Goal: Information Seeking & Learning: Learn about a topic

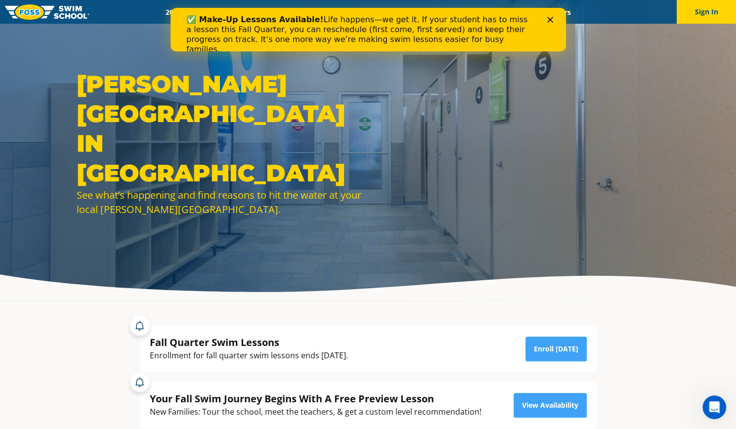
click at [548, 17] on icon "Close" at bounding box center [550, 20] width 6 height 6
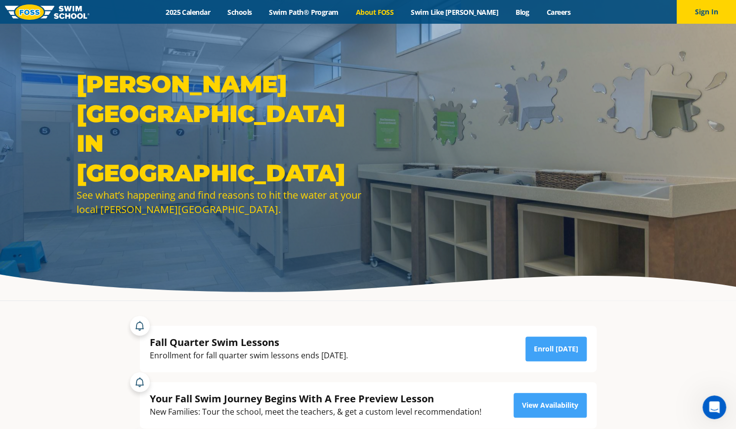
click at [393, 10] on link "About FOSS" at bounding box center [374, 11] width 55 height 9
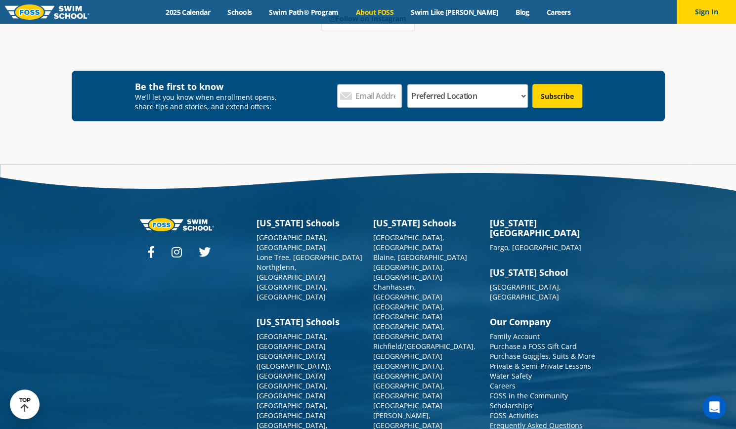
scroll to position [2602, 0]
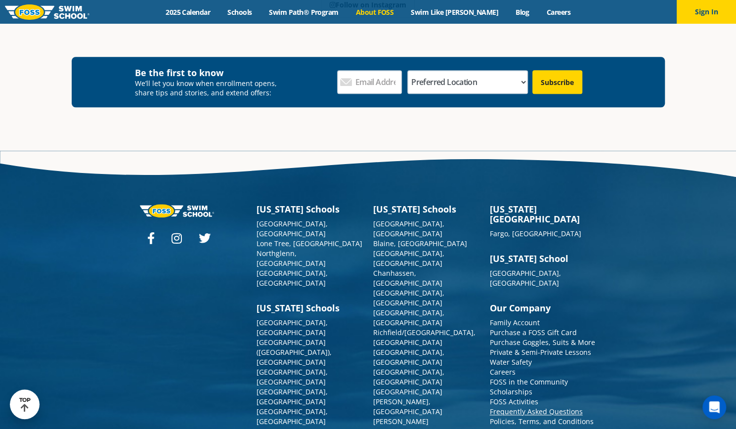
click at [514, 407] on link "Frequently Asked Questions" at bounding box center [536, 411] width 93 height 9
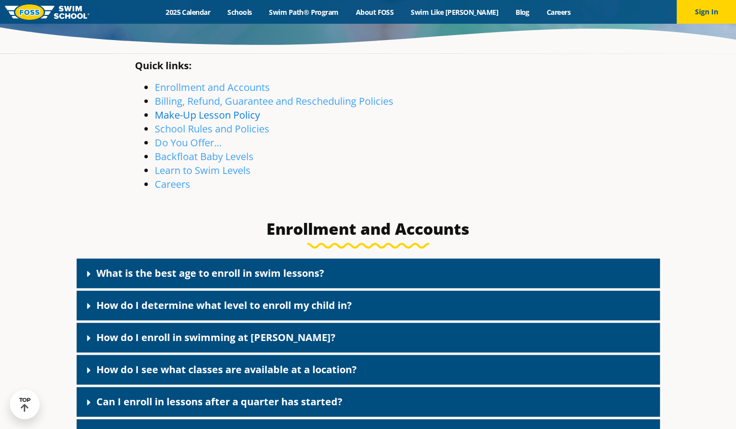
click at [200, 119] on link "Make-Up Lesson Policy" at bounding box center [207, 114] width 105 height 13
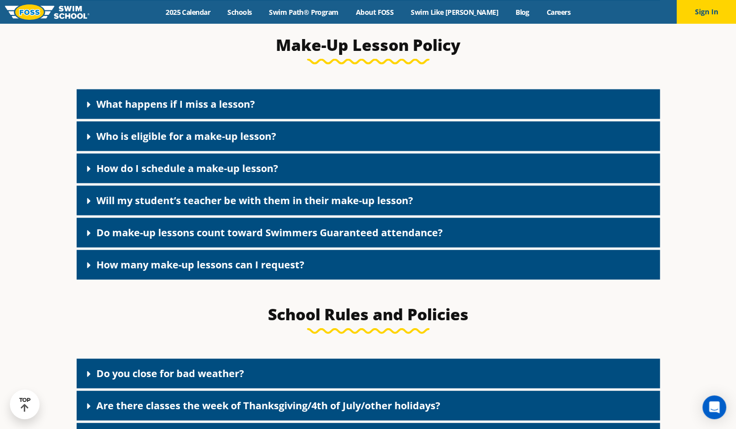
scroll to position [1154, 0]
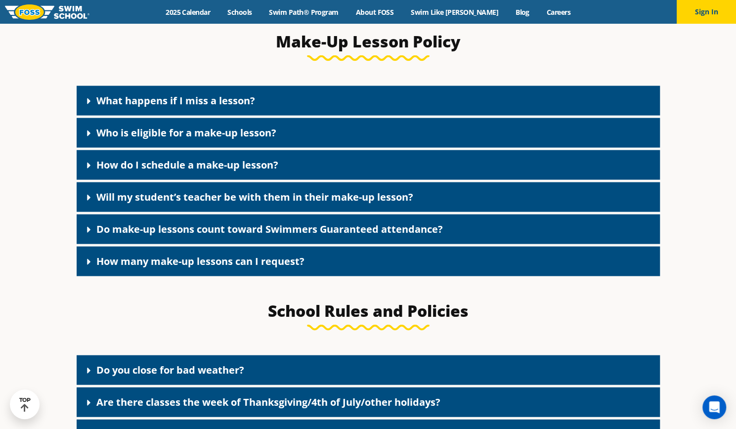
click at [206, 102] on link "What happens if I miss a lesson?" at bounding box center [175, 100] width 159 height 13
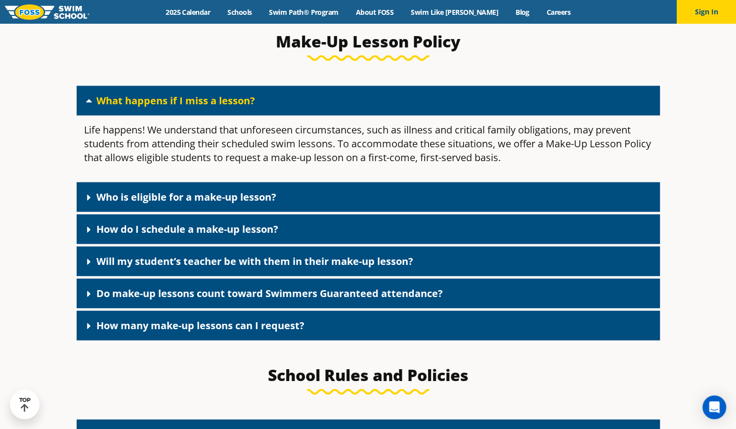
click at [259, 193] on div "Who is eligible for a make-up lesson?" at bounding box center [369, 197] width 584 height 30
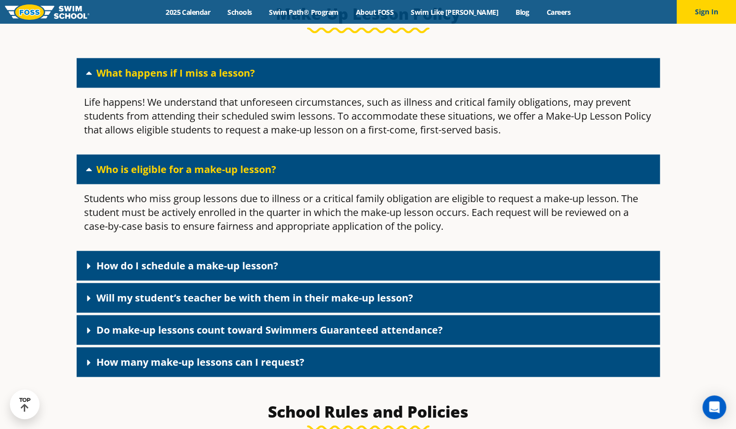
scroll to position [1204, 0]
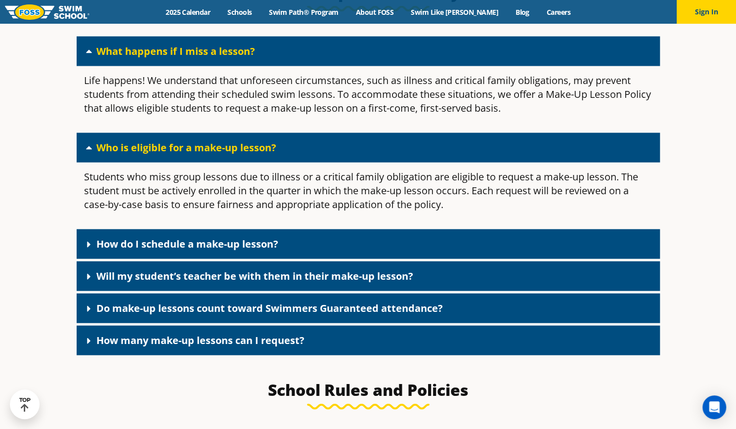
click at [259, 249] on link "How do I schedule a make-up lesson?" at bounding box center [187, 243] width 182 height 13
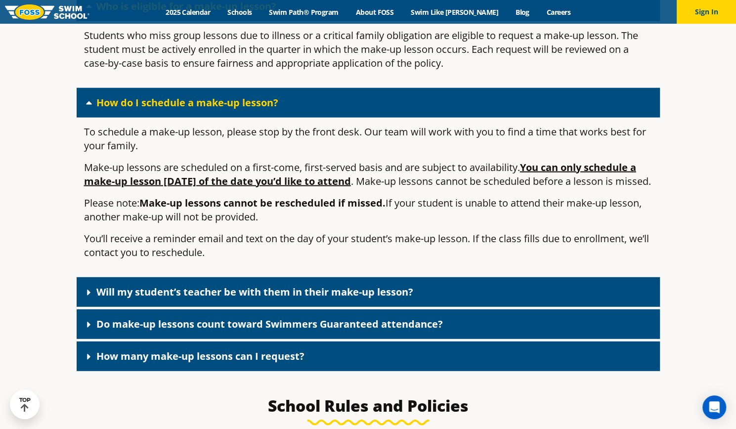
scroll to position [1352, 0]
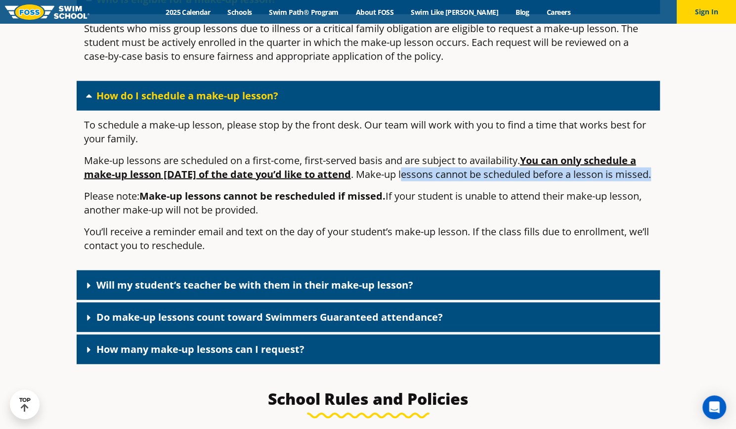
drag, startPoint x: 437, startPoint y: 181, endPoint x: 575, endPoint y: 190, distance: 138.7
click at [575, 181] on p "Make-up lessons are scheduled on a first-come, first-served basis and are subje…" at bounding box center [368, 168] width 569 height 28
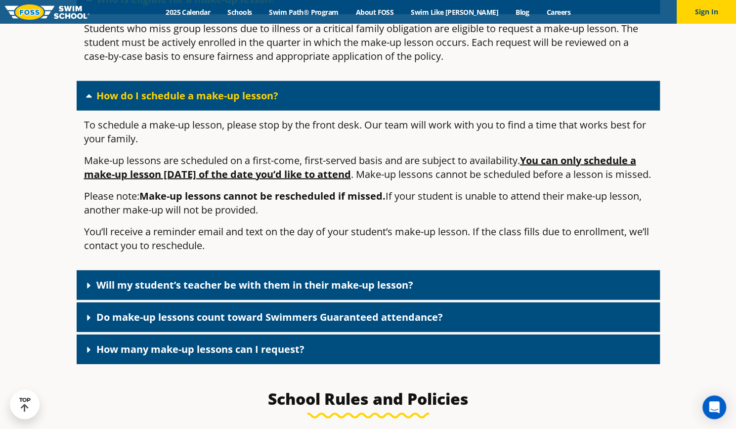
click at [490, 217] on p "Please note: Make-up lessons cannot be rescheduled if missed. If your student i…" at bounding box center [368, 203] width 569 height 28
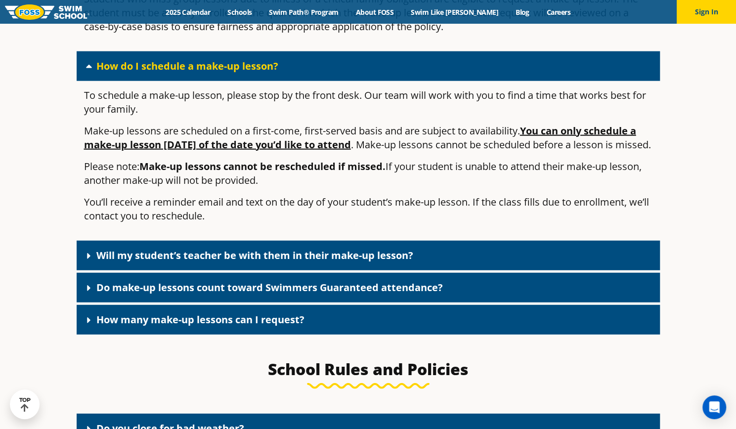
scroll to position [1401, 0]
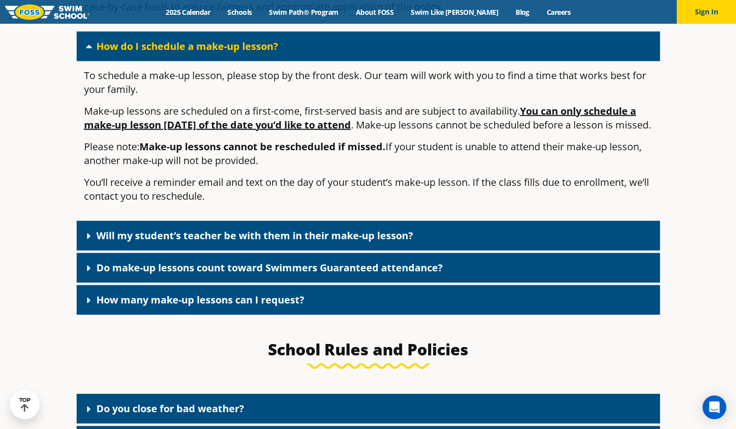
click at [385, 244] on div "Will my student’s teacher be with them in their make-up lesson?" at bounding box center [369, 236] width 584 height 30
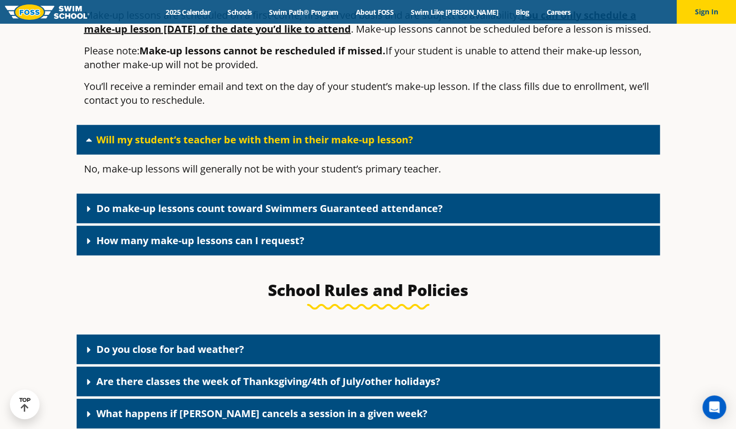
scroll to position [1500, 0]
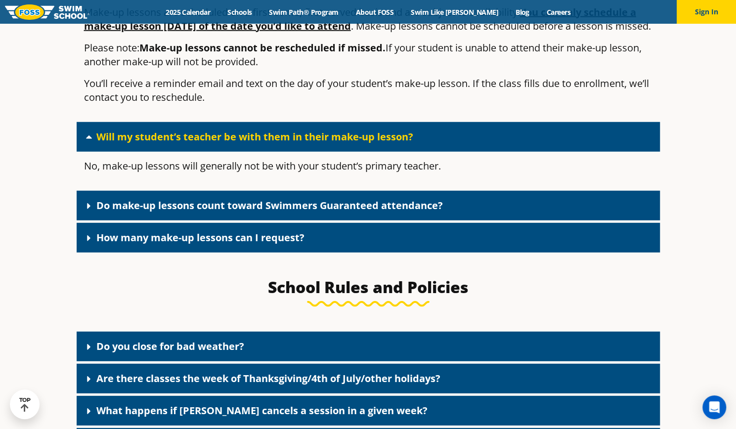
click at [387, 212] on link "Do make-up lessons count toward Swimmers Guaranteed attendance?" at bounding box center [269, 205] width 347 height 13
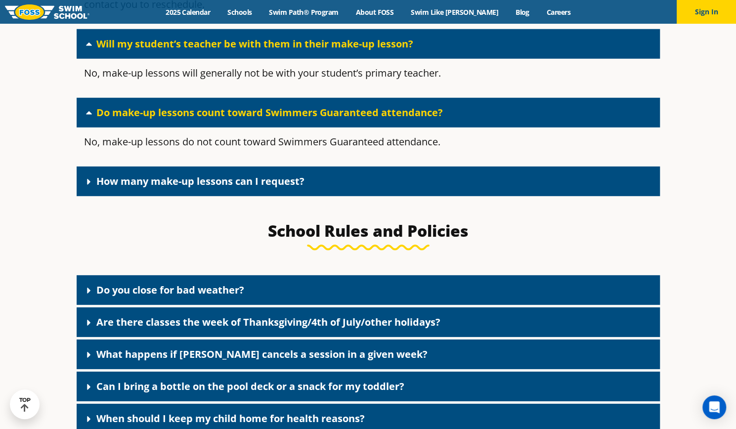
scroll to position [1599, 0]
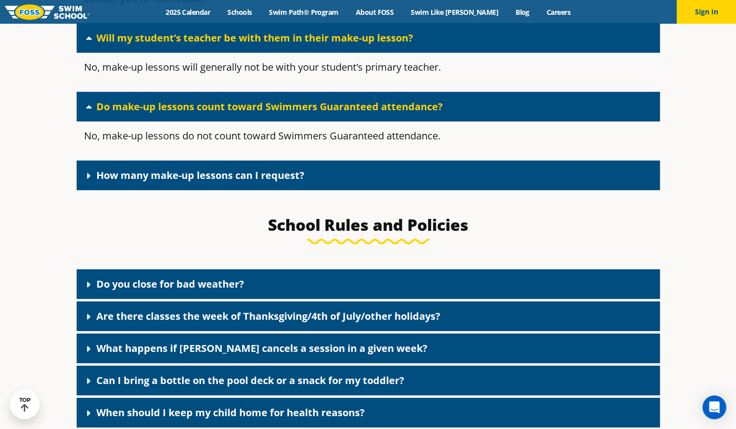
click at [211, 182] on link "How many make-up lessons can I request?" at bounding box center [200, 175] width 208 height 13
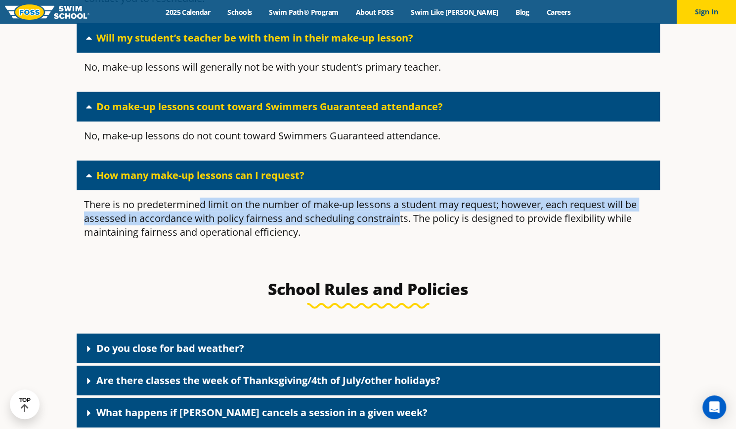
drag, startPoint x: 199, startPoint y: 224, endPoint x: 402, endPoint y: 232, distance: 202.9
click at [402, 232] on p "There is no predetermined limit on the number of make-up lessons a student may …" at bounding box center [368, 219] width 569 height 42
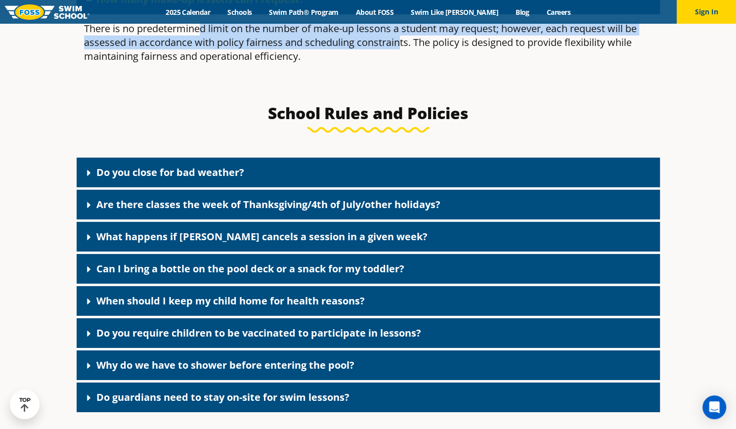
scroll to position [1797, 0]
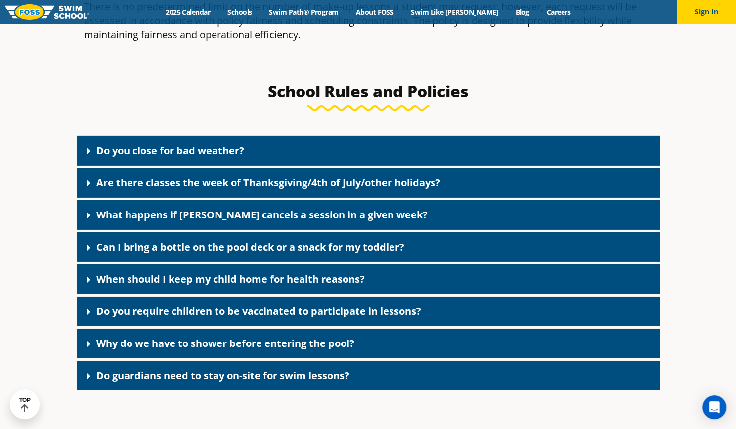
click at [365, 189] on link "Are there classes the week of Thanksgiving/4th of July/other holidays?" at bounding box center [268, 182] width 344 height 13
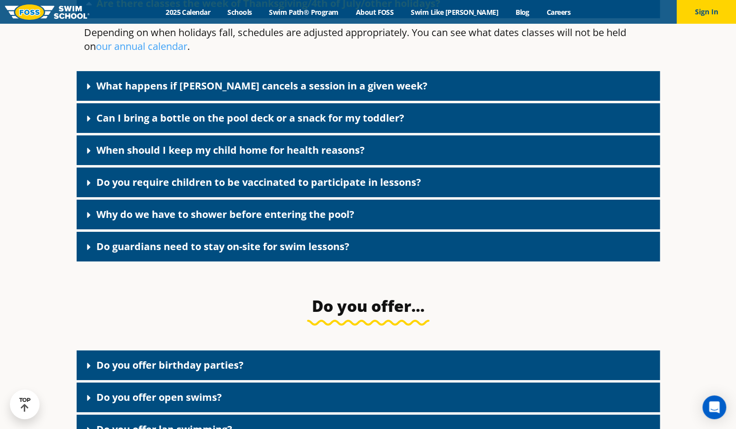
scroll to position [1995, 0]
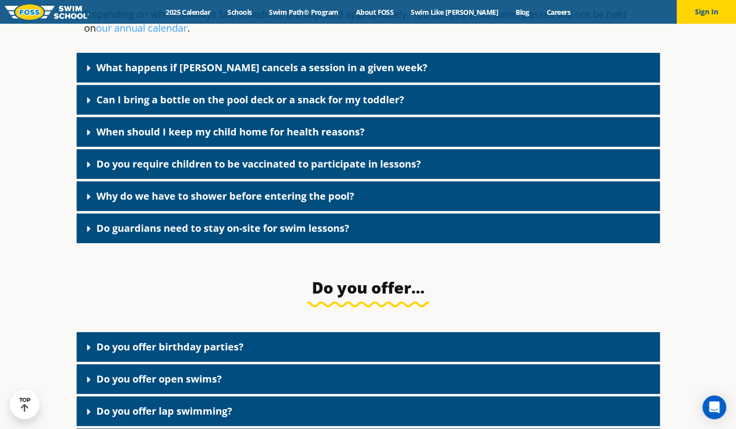
click at [282, 106] on link "Can I bring a bottle on the pool deck or a snack for my toddler?" at bounding box center [250, 99] width 308 height 13
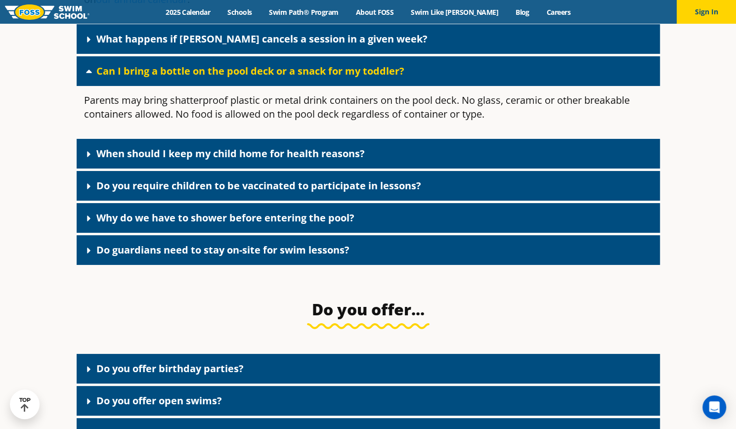
scroll to position [2044, 0]
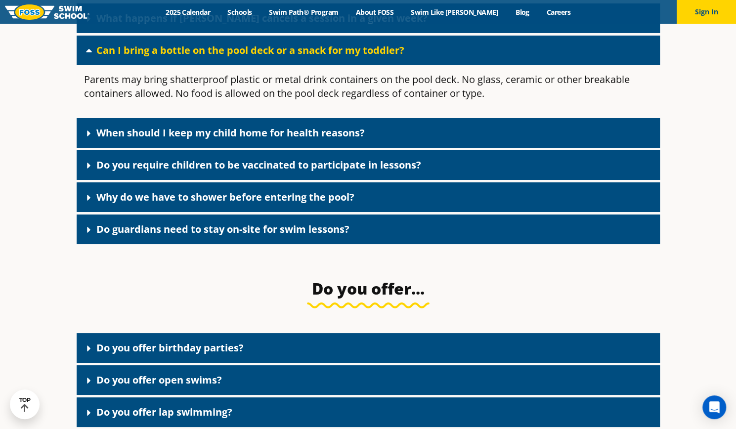
click at [268, 204] on link "Why do we have to shower before entering the pool?" at bounding box center [225, 196] width 258 height 13
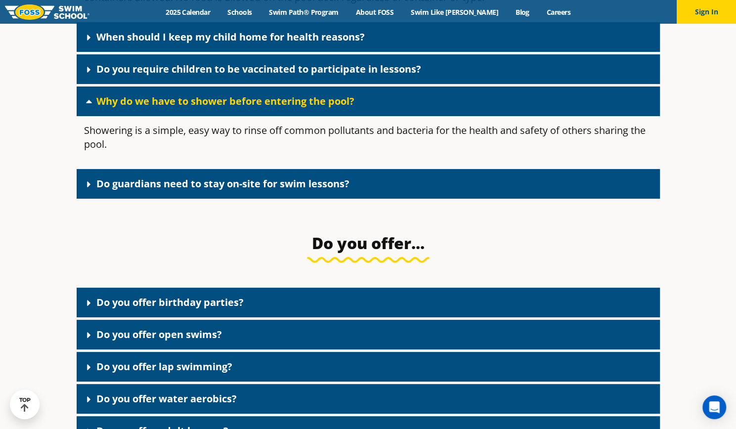
scroll to position [2143, 0]
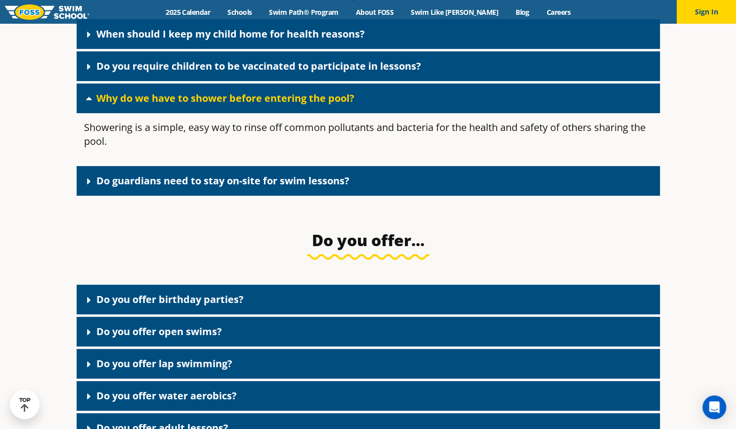
click at [267, 196] on div "Do guardians need to stay on-site for swim lessons?" at bounding box center [369, 181] width 584 height 30
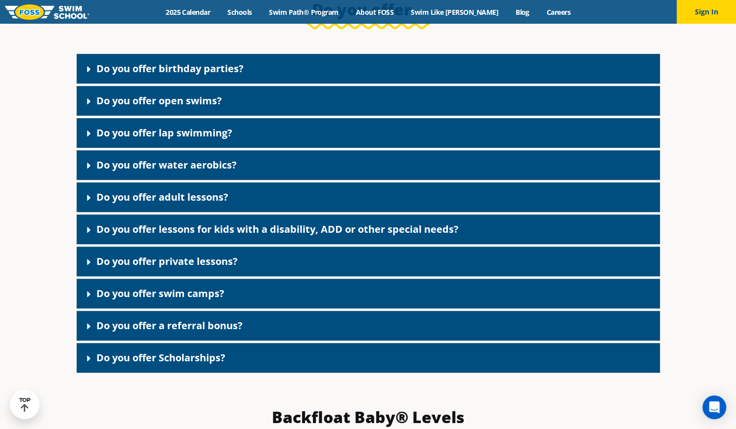
scroll to position [2440, 0]
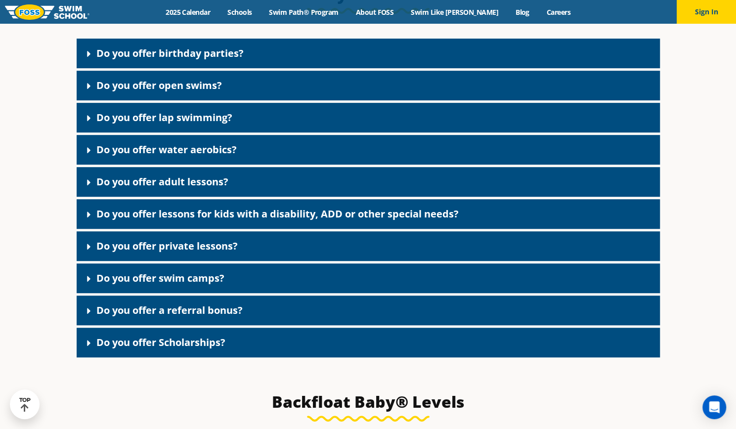
click at [228, 68] on div "Do you offer birthday parties?" at bounding box center [369, 54] width 584 height 30
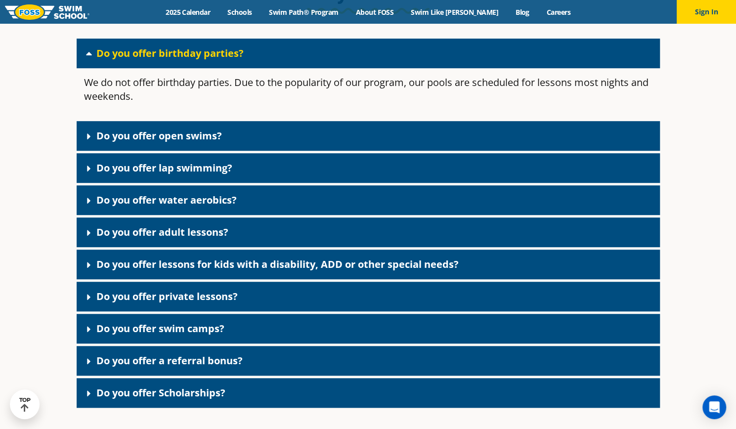
click at [213, 142] on link "Do you offer open swims?" at bounding box center [159, 135] width 126 height 13
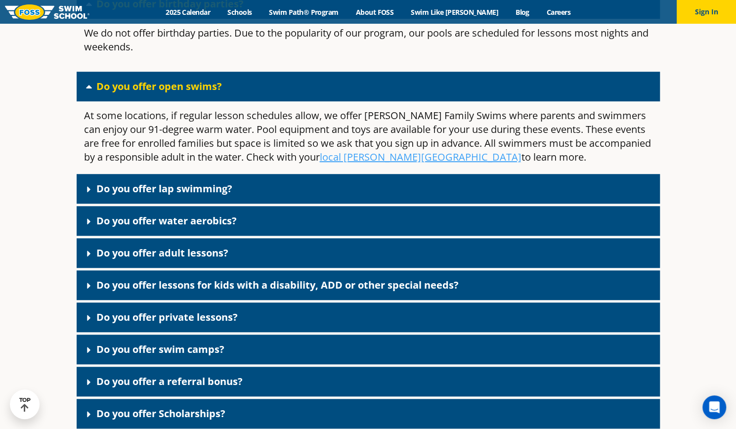
scroll to position [2539, 0]
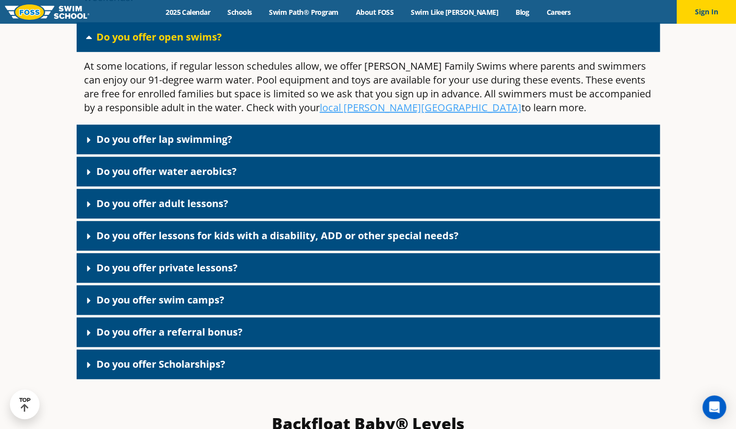
click at [218, 339] on link "Do you offer a referral bonus?" at bounding box center [169, 331] width 146 height 13
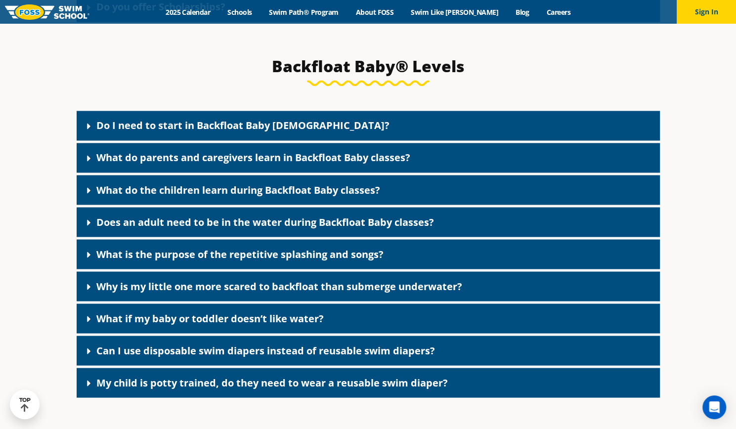
scroll to position [3182, 0]
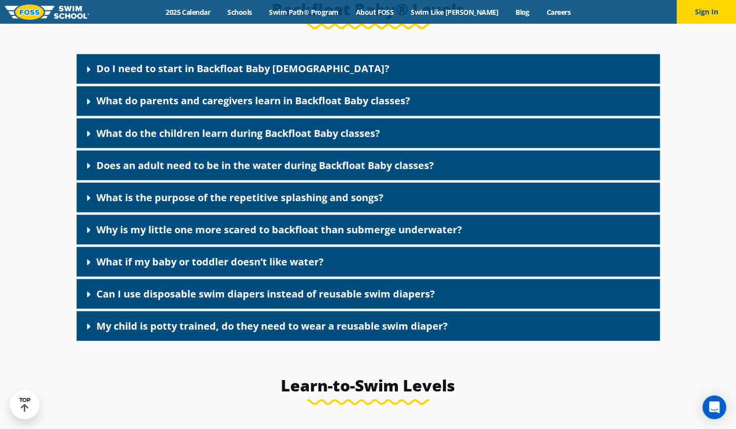
click at [345, 300] on link "Can I use disposable swim diapers instead of reusable swim diapers?" at bounding box center [265, 293] width 339 height 13
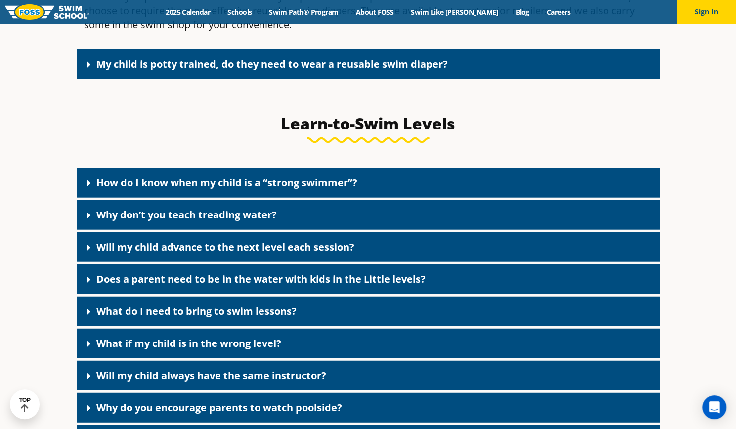
scroll to position [3726, 0]
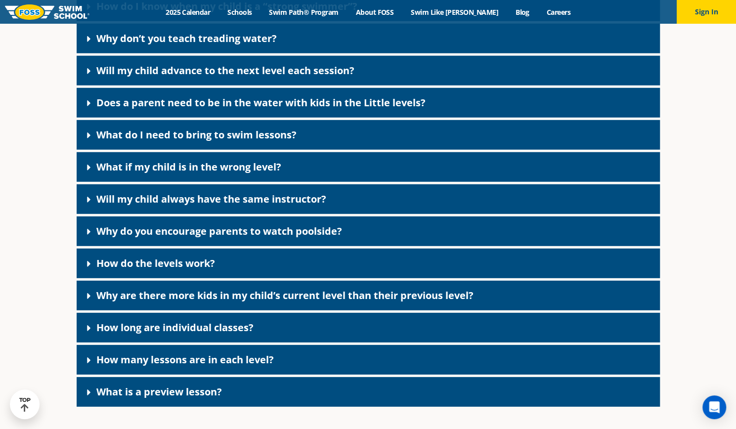
click at [317, 278] on div "How do the levels work?" at bounding box center [369, 264] width 584 height 30
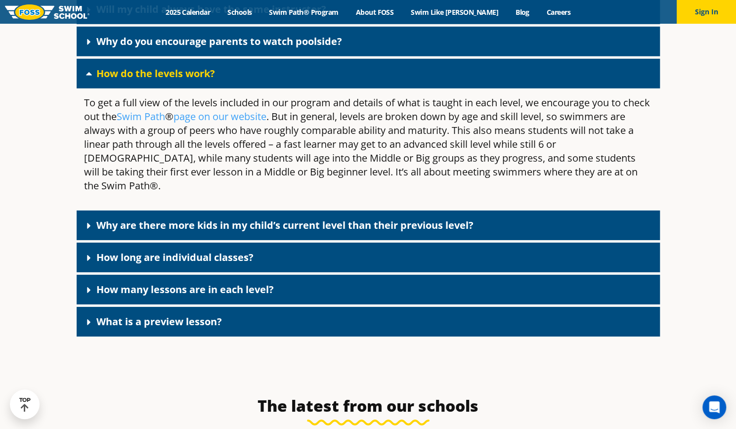
scroll to position [3923, 0]
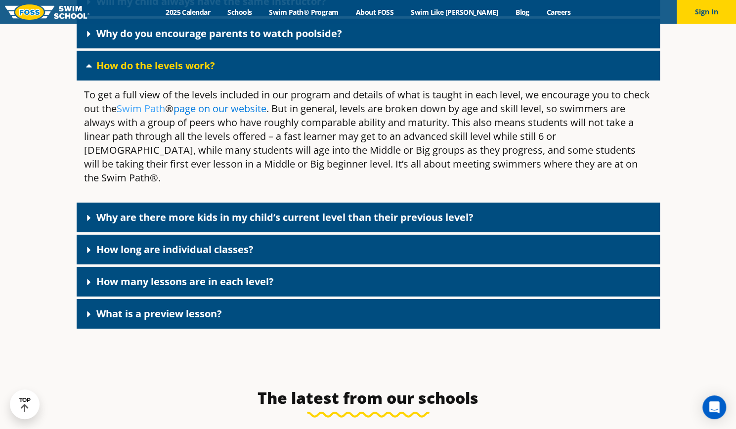
click at [238, 115] on link "page on our website" at bounding box center [220, 108] width 93 height 13
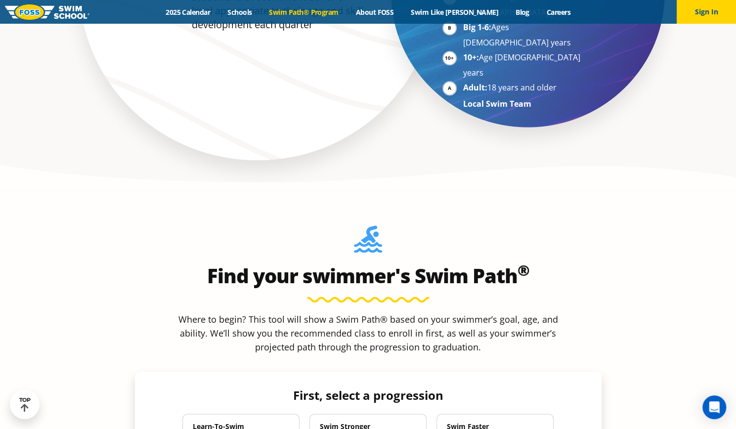
scroll to position [890, 0]
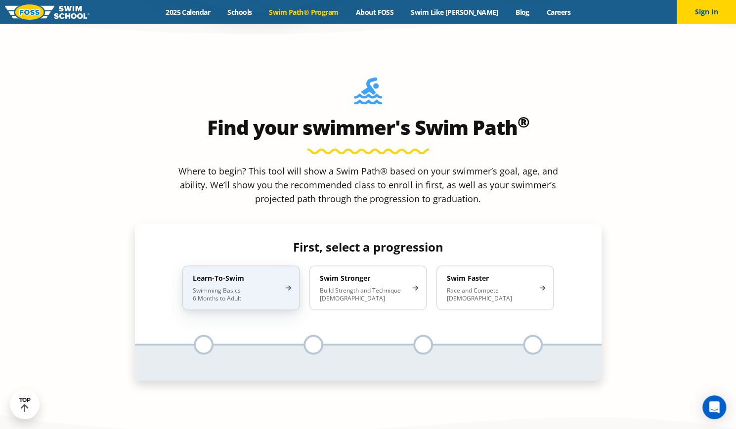
click at [265, 286] on p "Swimming Basics 6 Months to Adult" at bounding box center [236, 294] width 87 height 16
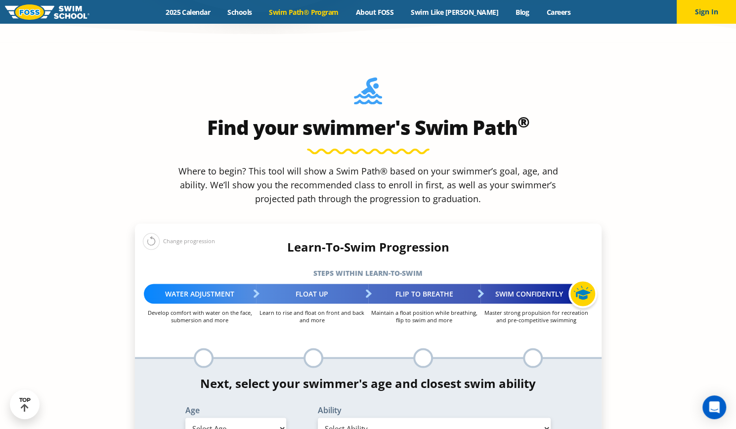
click at [274, 418] on select "Select Age 6 months - 1 year 1 year 2 years 3 years 4 years 5 years 6 years 7 y…" at bounding box center [235, 428] width 101 height 21
click at [185, 418] on select "Select Age 6 months - 1 year 1 year 2 years 3 years 4 years 5 years 6 years 7 y…" at bounding box center [235, 428] width 101 height 21
click at [273, 418] on select "Select Age 6 months - 1 year 1 year 2 years 3 years 4 years 5 years 6 years 7 y…" at bounding box center [235, 428] width 101 height 21
select select "5-years"
click at [185, 418] on select "Select Age 6 months - 1 year 1 year 2 years 3 years 4 years 5 years 6 years 7 y…" at bounding box center [235, 428] width 101 height 21
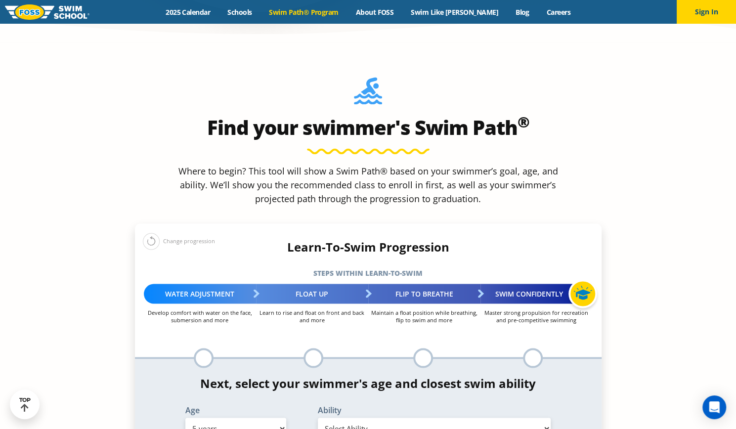
click at [345, 418] on select "Select Ability First in-water experience When in the water, reliant on a life j…" at bounding box center [434, 428] width 233 height 21
click at [219, 240] on div "Learn-To-Swim Progression Steps within Learn-to-Swim More about the Progression…" at bounding box center [368, 262] width 477 height 44
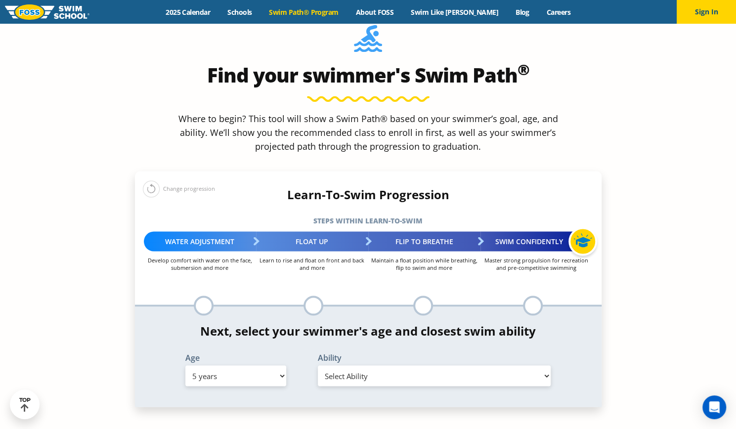
scroll to position [1038, 0]
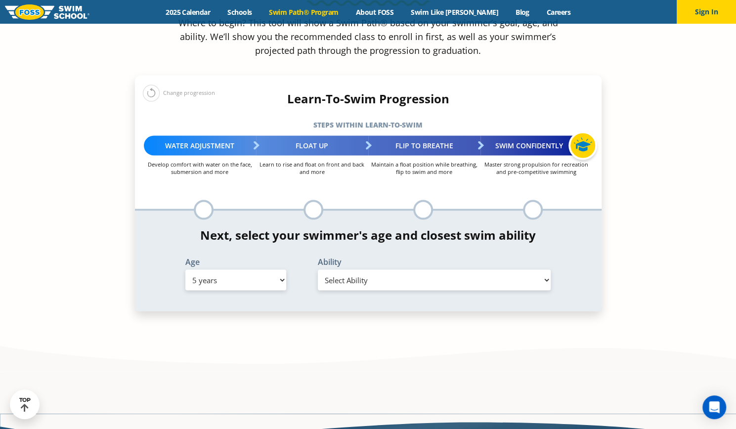
click at [370, 269] on select "Select Ability First in-water experience When in the water, reliant on a life j…" at bounding box center [434, 279] width 233 height 21
click at [318, 269] on select "Select Ability First in-water experience When in the water, reliant on a life j…" at bounding box center [434, 279] width 233 height 21
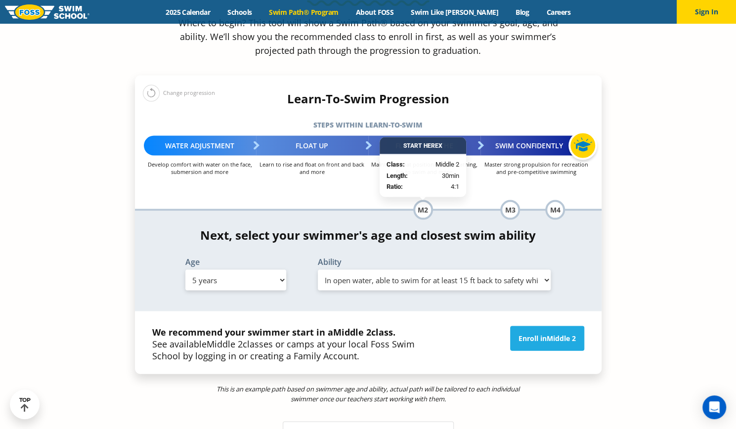
click at [393, 269] on select "Select Ability First in-water experience When in the water, reliant on a life j…" at bounding box center [434, 279] width 233 height 21
click at [318, 269] on select "Select Ability First in-water experience When in the water, reliant on a life j…" at bounding box center [434, 279] width 233 height 21
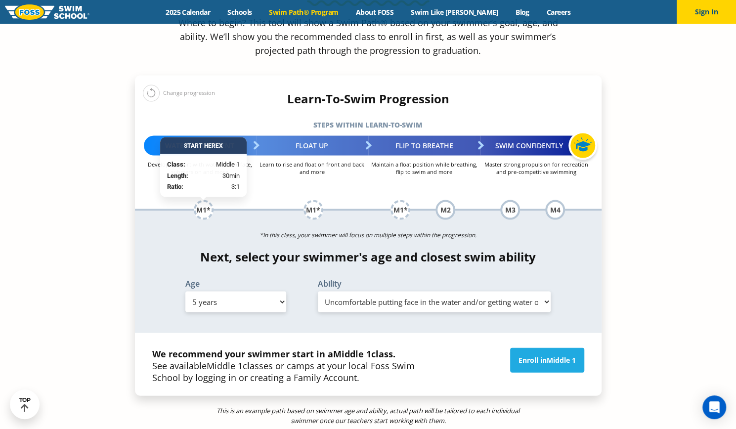
click at [382, 291] on select "Select Ability First in-water experience When in the water, reliant on a life j…" at bounding box center [434, 301] width 233 height 21
click at [318, 291] on select "Select Ability First in-water experience When in the water, reliant on a life j…" at bounding box center [434, 301] width 233 height 21
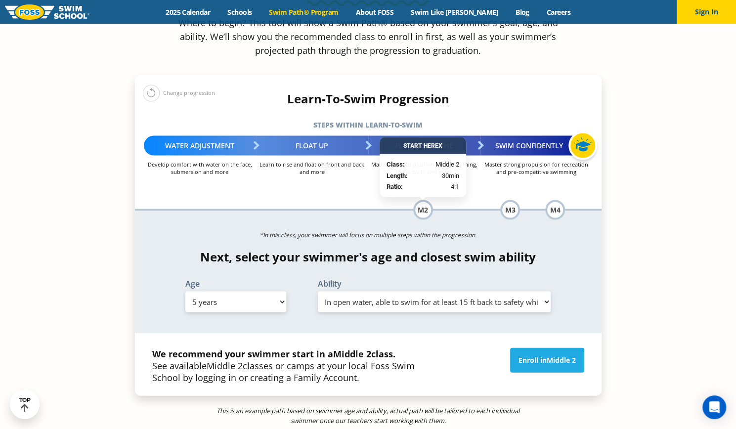
click at [382, 291] on select "Select Ability First in-water experience When in the water, reliant on a life j…" at bounding box center [434, 301] width 233 height 21
click at [318, 291] on select "Select Ability First in-water experience When in the water, reliant on a life j…" at bounding box center [434, 301] width 233 height 21
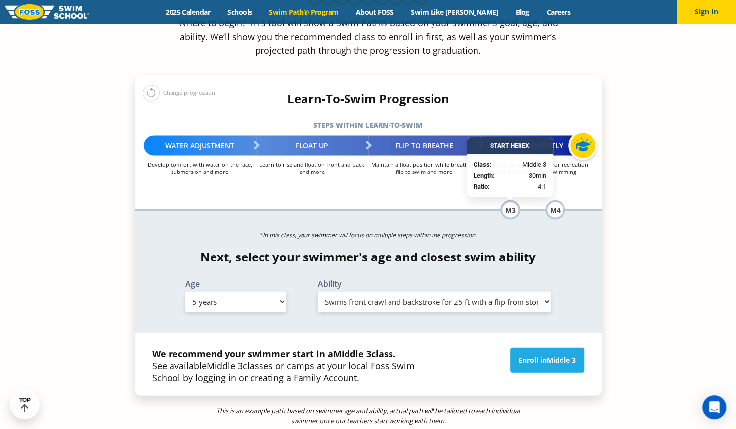
click at [364, 291] on select "Select Ability First in-water experience When in the water, reliant on a life j…" at bounding box center [434, 301] width 233 height 21
click at [602, 191] on div "Find your swimmer's Swim Path ® Where to begin? This tool will show a Swim Path…" at bounding box center [368, 198] width 477 height 549
click at [593, 250] on div "Next, select your swimmer's age and closest swim ability Age Select Age 6 month…" at bounding box center [368, 283] width 467 height 66
click at [504, 291] on select "Select Ability First in-water experience When in the water, reliant on a life j…" at bounding box center [434, 301] width 233 height 21
click at [318, 291] on select "Select Ability First in-water experience When in the water, reliant on a life j…" at bounding box center [434, 301] width 233 height 21
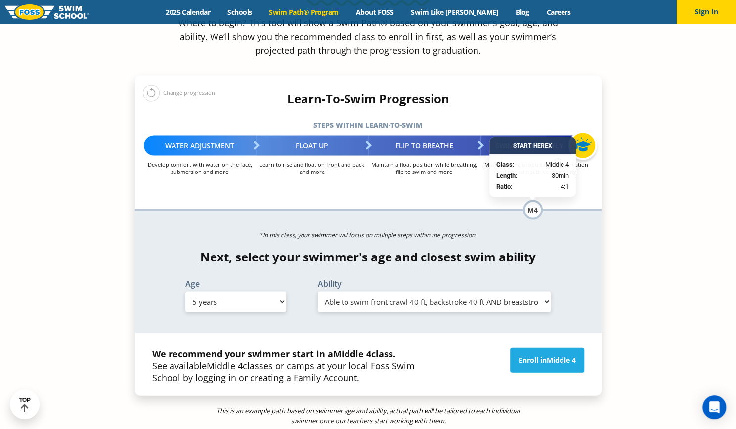
click at [418, 291] on select "Select Ability First in-water experience When in the water, reliant on a life j…" at bounding box center [434, 301] width 233 height 21
click at [318, 291] on select "Select Ability First in-water experience When in the water, reliant on a life j…" at bounding box center [434, 301] width 233 height 21
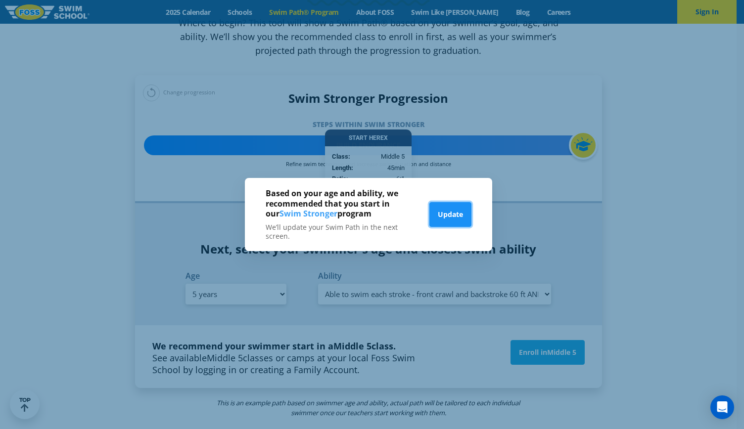
click at [460, 220] on button "Update" at bounding box center [450, 214] width 42 height 25
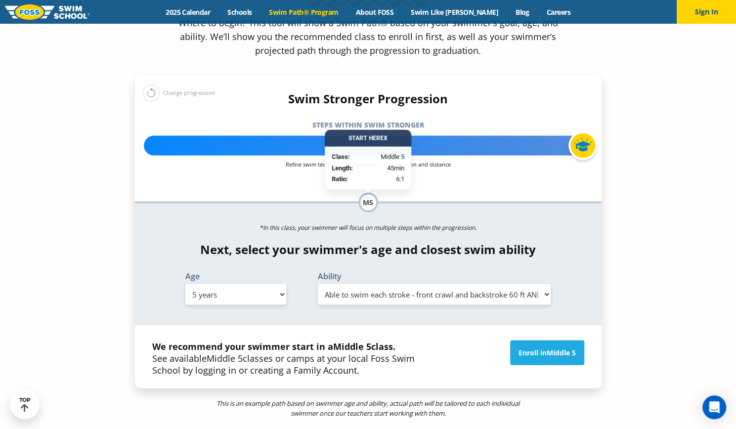
click at [460, 284] on select "Select Ability First in-water experience When in the water, reliant on a life j…" at bounding box center [434, 294] width 233 height 21
click at [460, 242] on h4 "Next, select your swimmer's age and closest swim ability" at bounding box center [368, 249] width 467 height 14
click at [450, 284] on select "Select Ability First in-water experience When in the water, reliant on a life j…" at bounding box center [434, 294] width 233 height 21
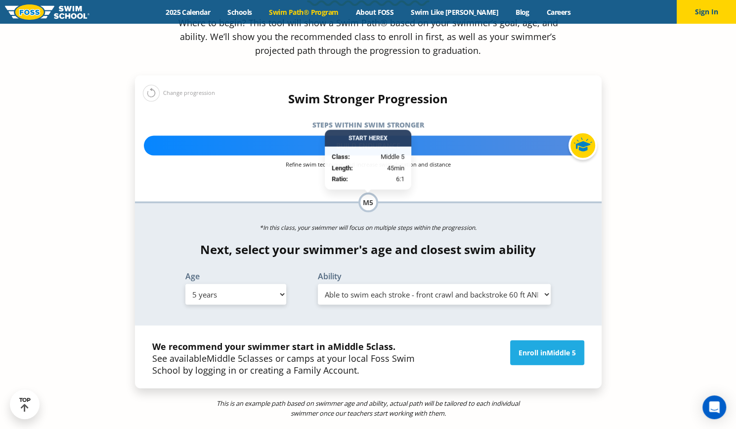
select select "5-years-in-open-water-able-to-swim-for-at-least-15-ft-back-to-safety-while-flip…"
click at [318, 284] on select "Select Ability First in-water experience When in the water, reliant on a life j…" at bounding box center [434, 294] width 233 height 21
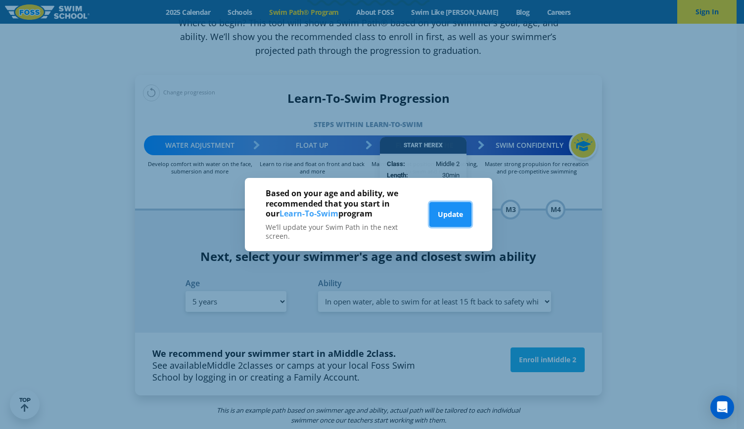
click at [453, 214] on button "Update" at bounding box center [450, 214] width 42 height 25
